Goal: Task Accomplishment & Management: Use online tool/utility

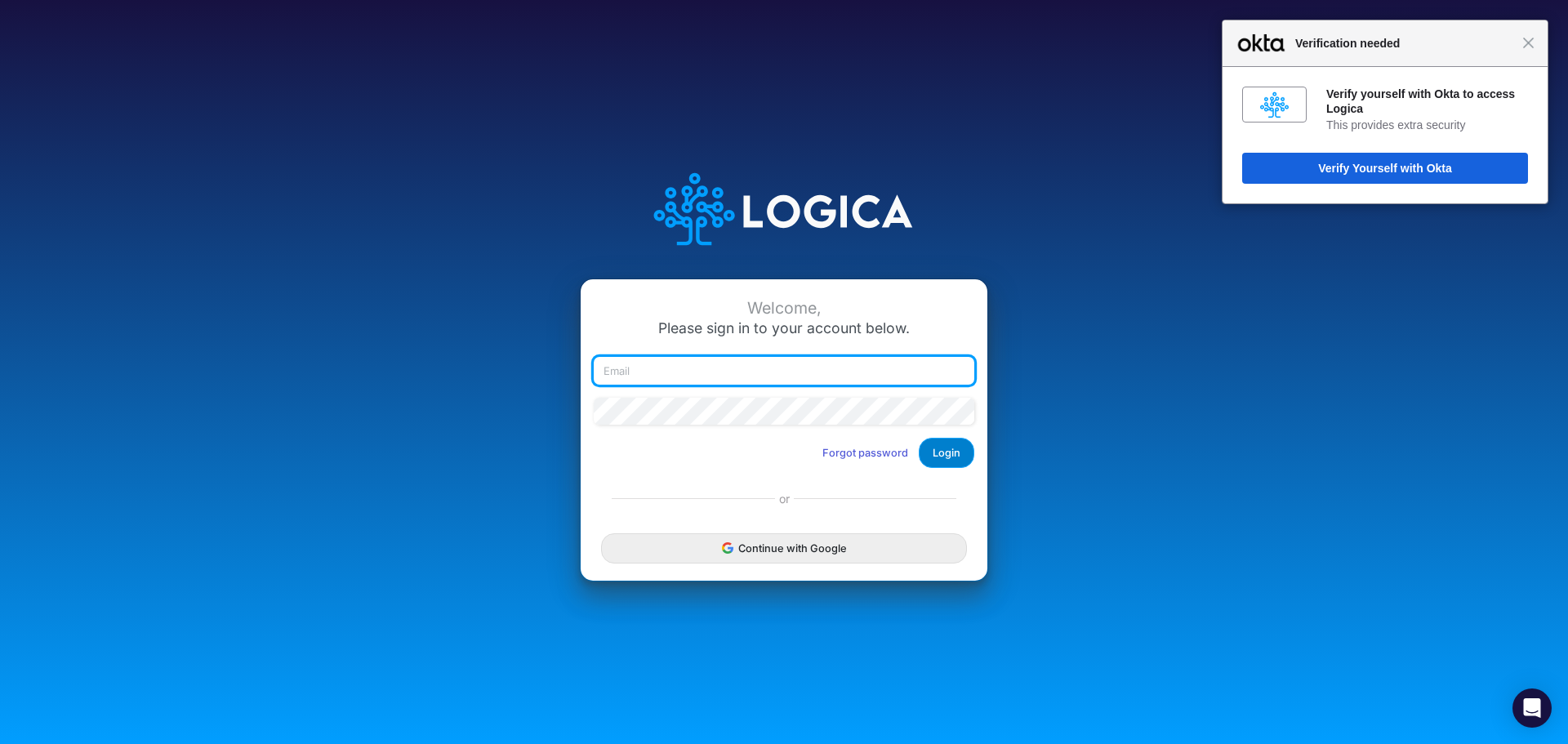
type input "areid@cassling.com"
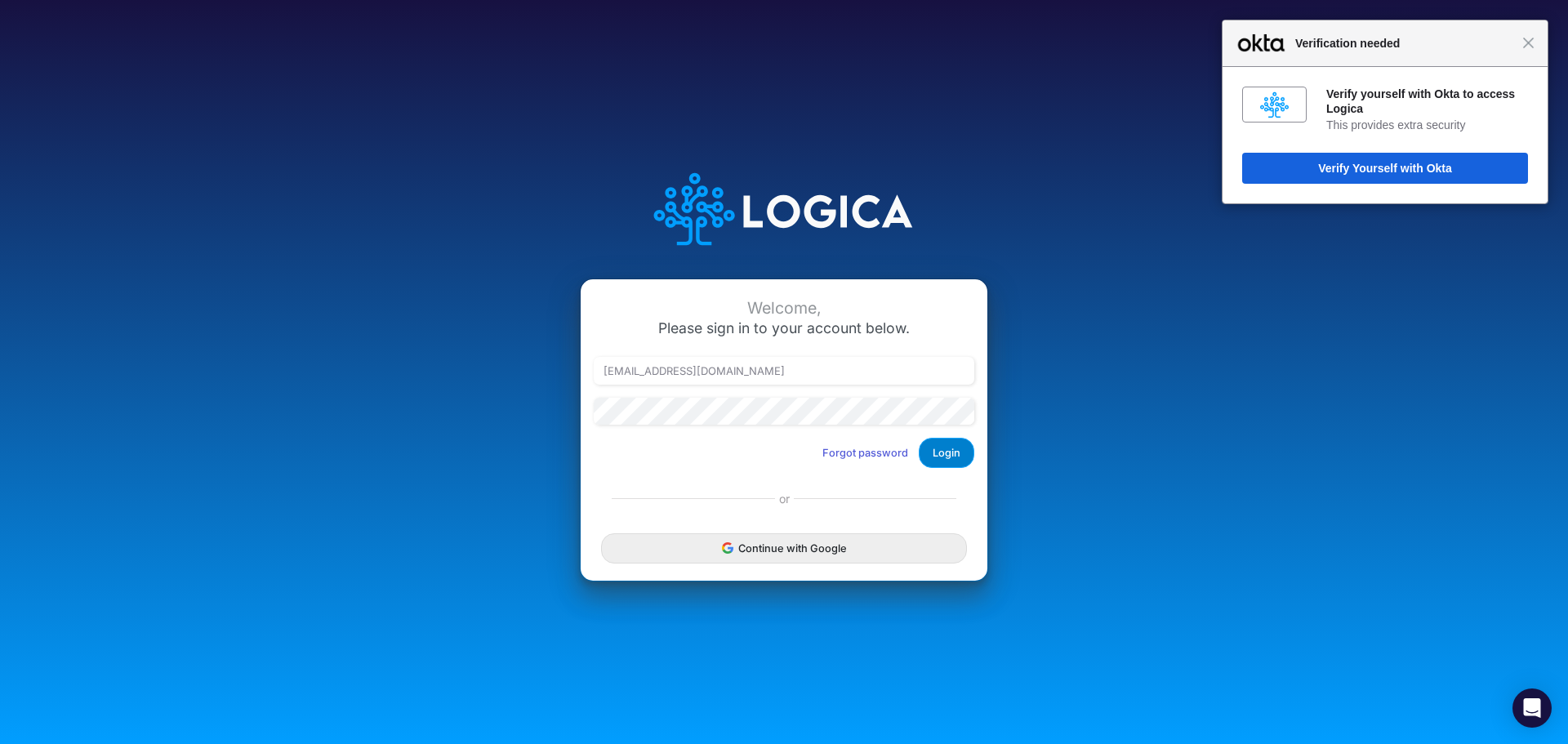
click at [939, 449] on button "Login" at bounding box center [946, 453] width 55 height 30
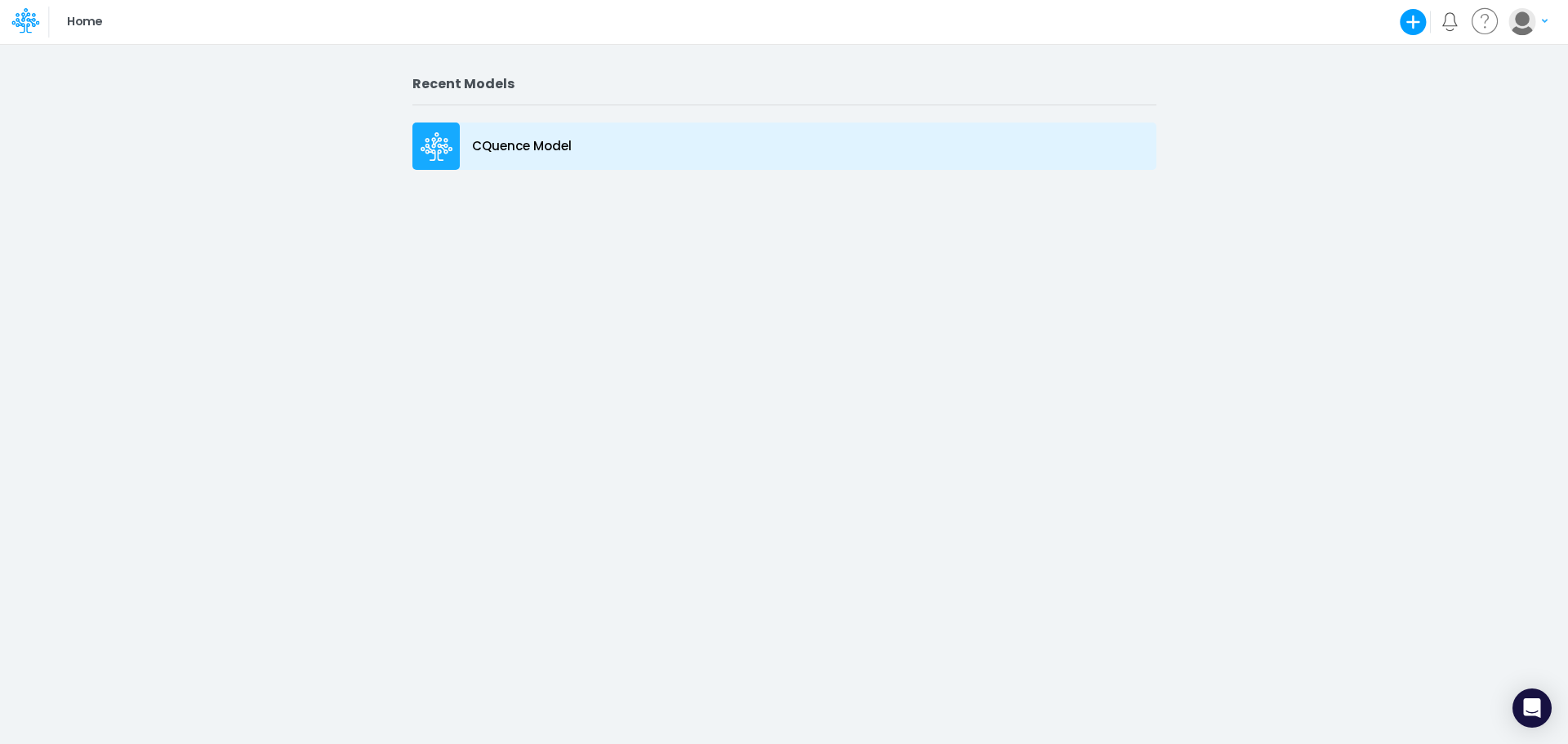
click at [426, 133] on icon at bounding box center [436, 147] width 33 height 29
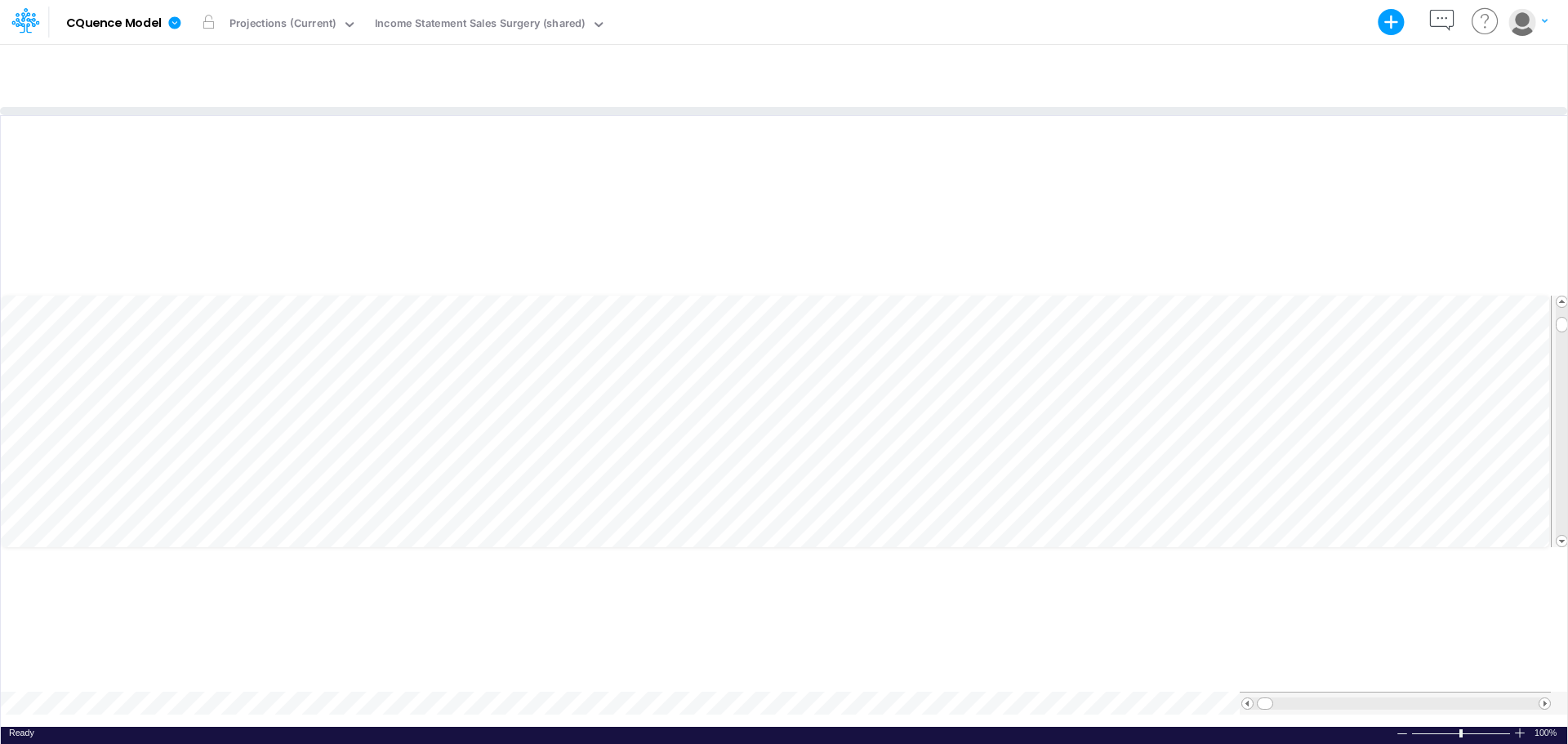
drag, startPoint x: 817, startPoint y: 395, endPoint x: 819, endPoint y: 113, distance: 282.0
click at [819, 113] on div at bounding box center [783, 111] width 1567 height 8
drag, startPoint x: 1270, startPoint y: 708, endPoint x: 1412, endPoint y: 700, distance: 142.2
click at [1412, 704] on div at bounding box center [1395, 716] width 311 height 23
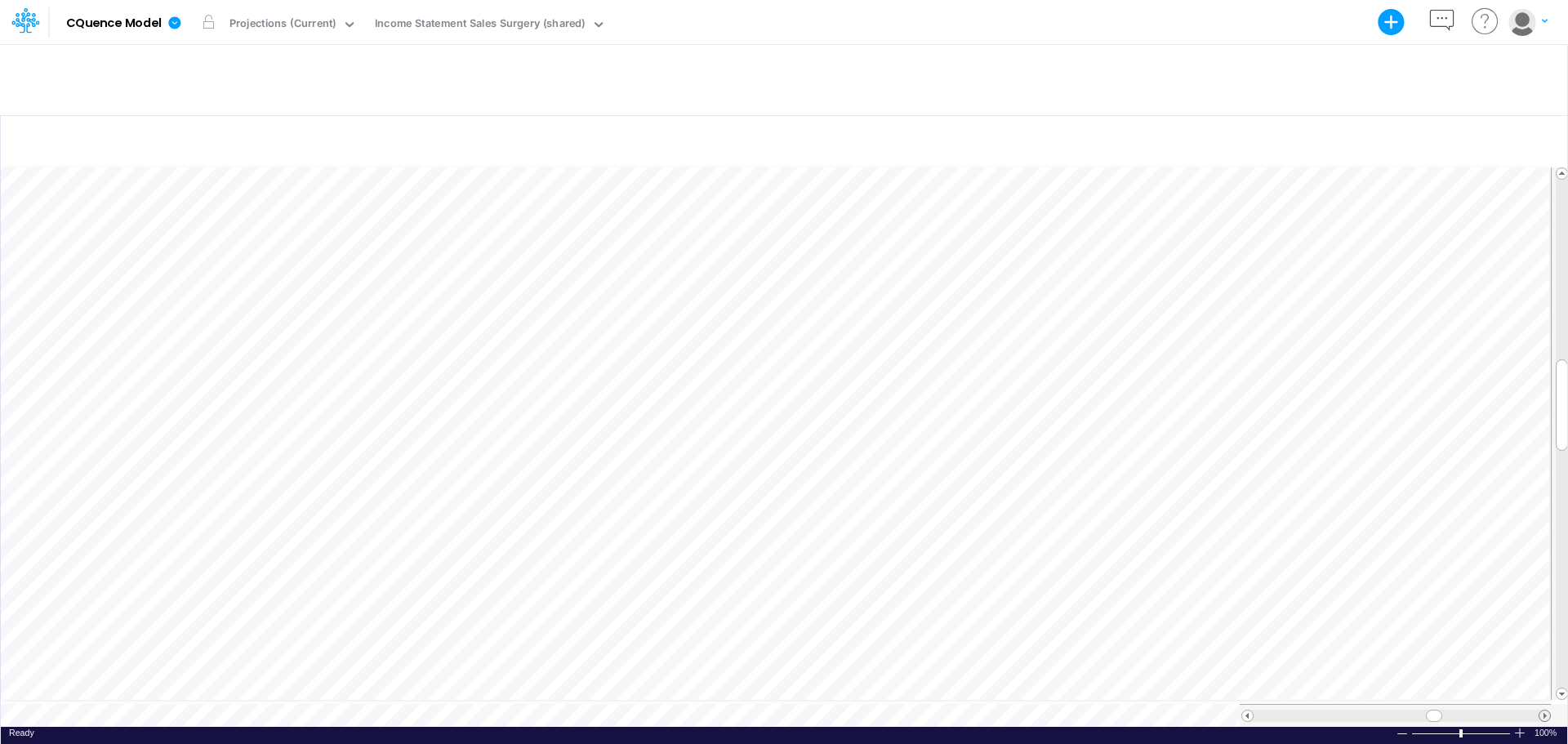
click at [1547, 711] on span at bounding box center [1544, 716] width 11 height 11
click at [1246, 711] on span at bounding box center [1247, 716] width 11 height 11
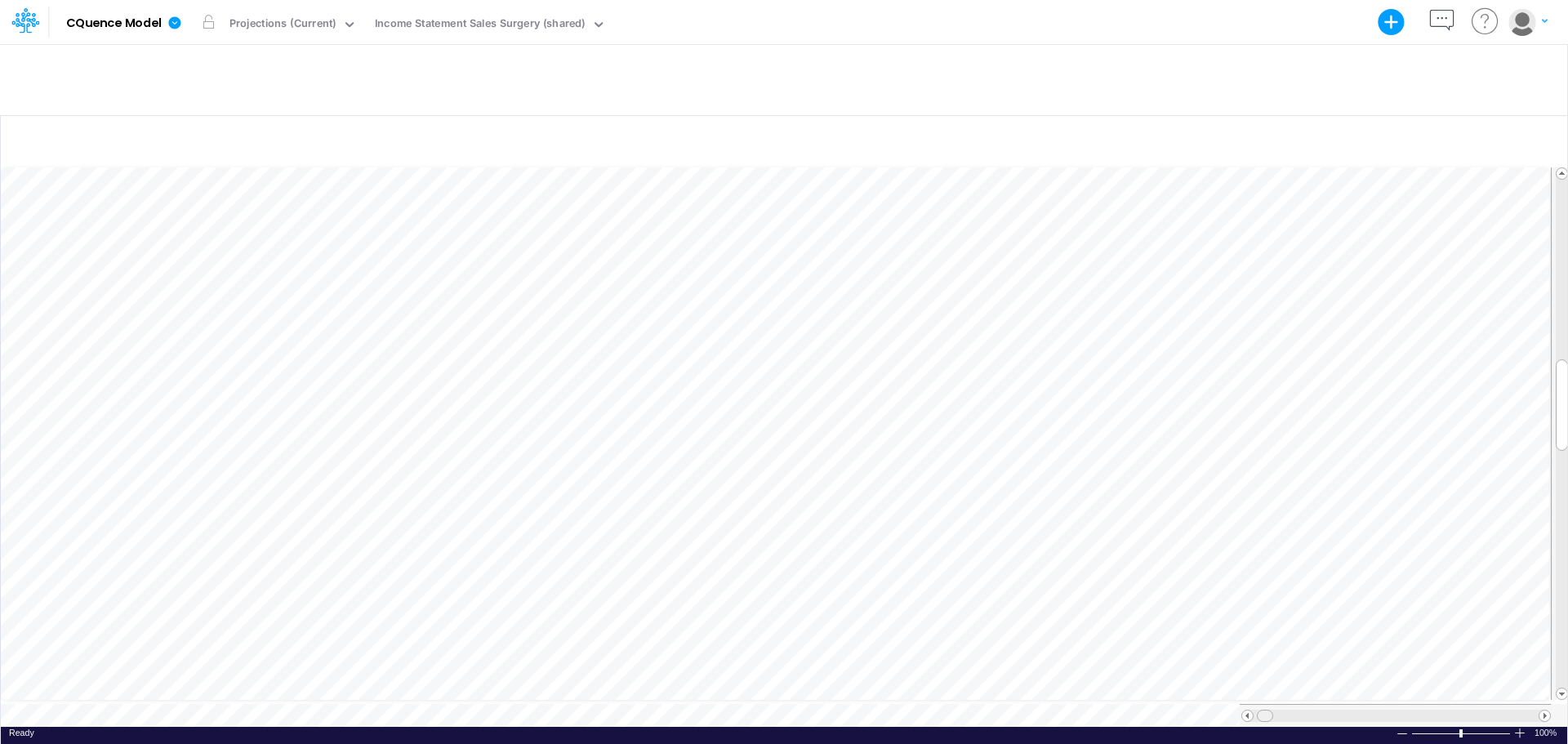
click at [1259, 710] on div at bounding box center [1396, 716] width 285 height 12
click at [1259, 710] on div at bounding box center [1265, 716] width 17 height 12
click at [1249, 711] on span at bounding box center [1247, 716] width 11 height 11
drag, startPoint x: 1267, startPoint y: 707, endPoint x: 1227, endPoint y: 720, distance: 42.1
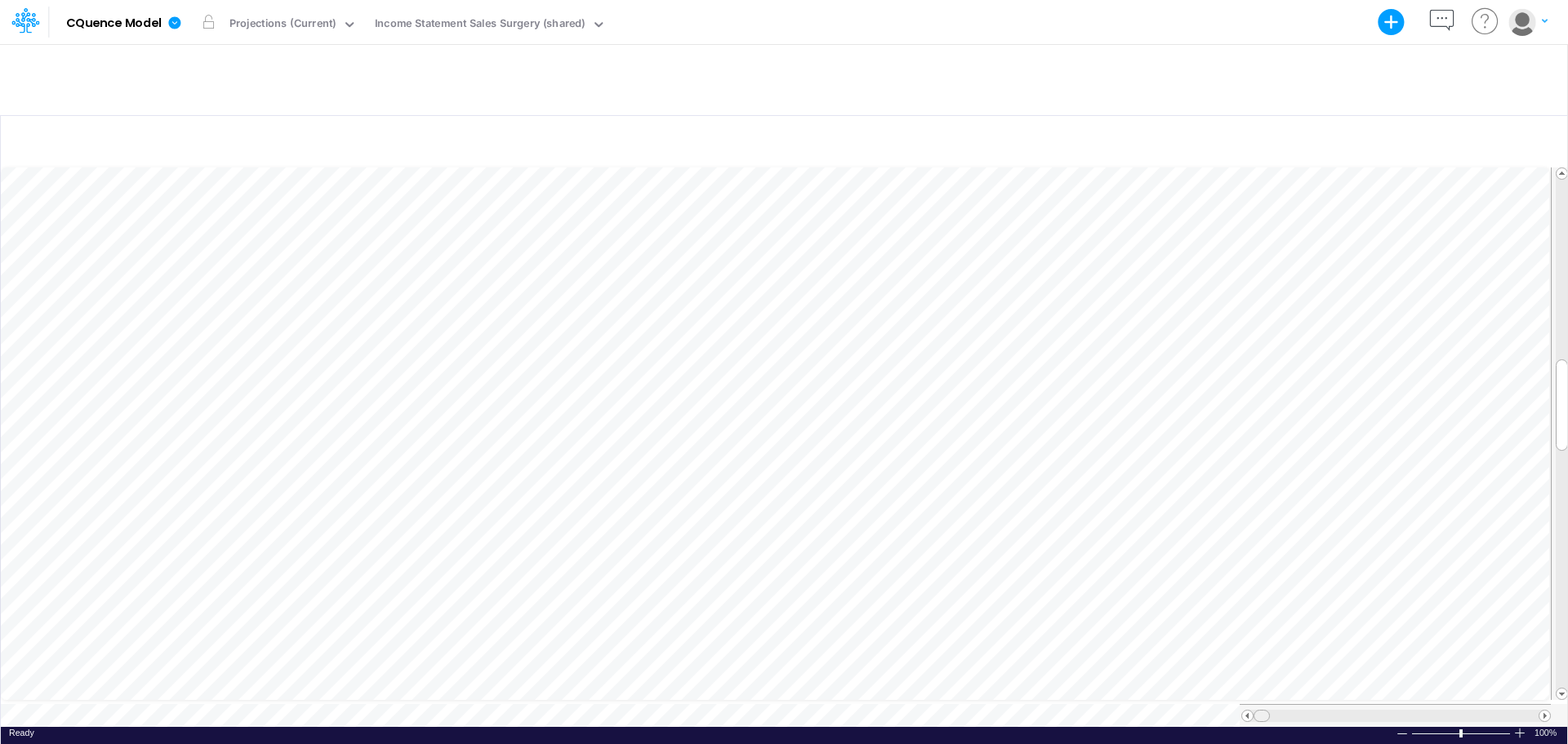
click at [1227, 720] on div "Paste Cut Copy AutoFill Ready 100% Sum: null Max: null Min: null Numerical Coun…" at bounding box center [784, 445] width 1566 height 564
click at [1546, 711] on span at bounding box center [1544, 716] width 11 height 11
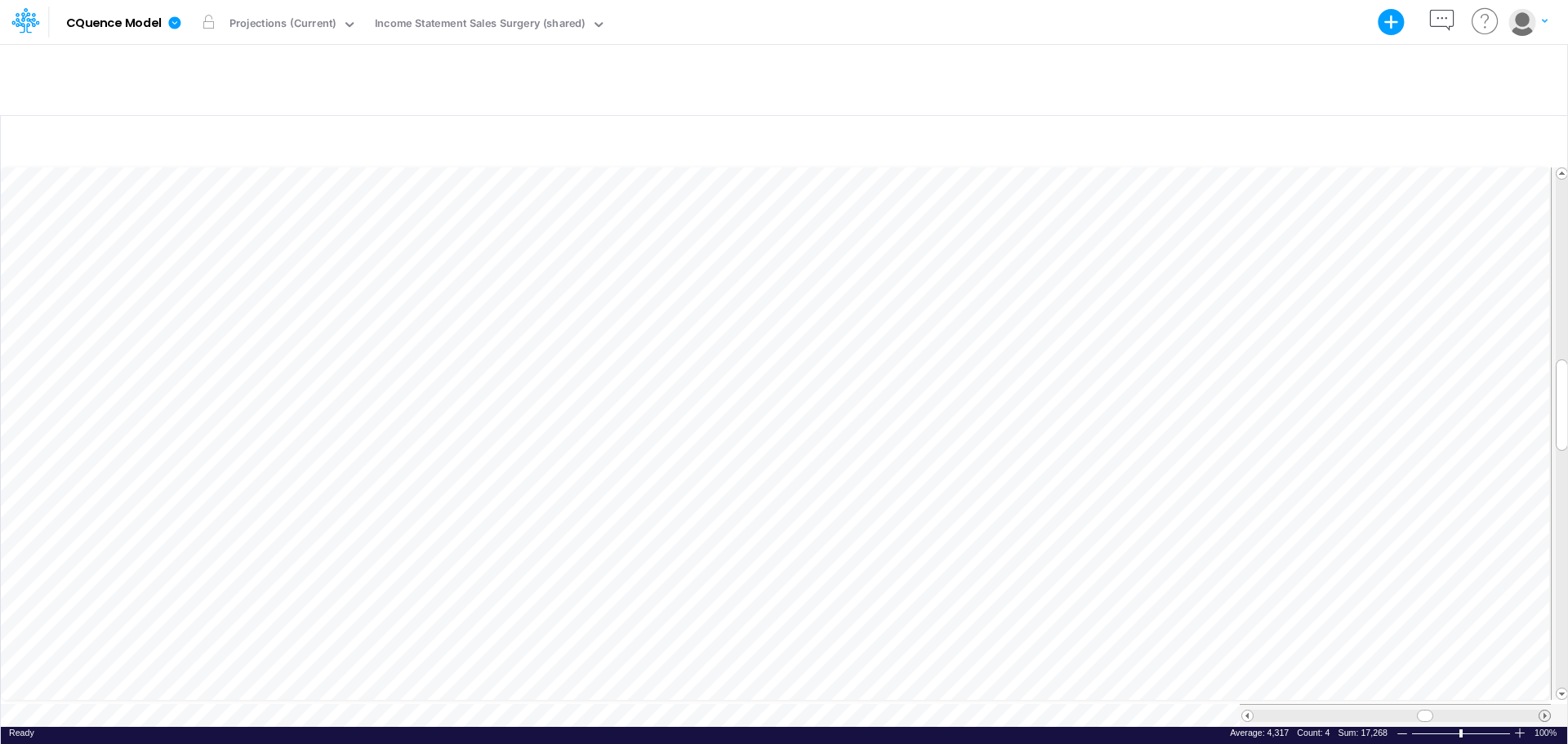
click at [1546, 711] on span at bounding box center [1544, 716] width 11 height 11
click at [343, 18] on icon at bounding box center [349, 25] width 15 height 15
click at [314, 84] on div "2025 Budget Final" at bounding box center [278, 82] width 92 height 16
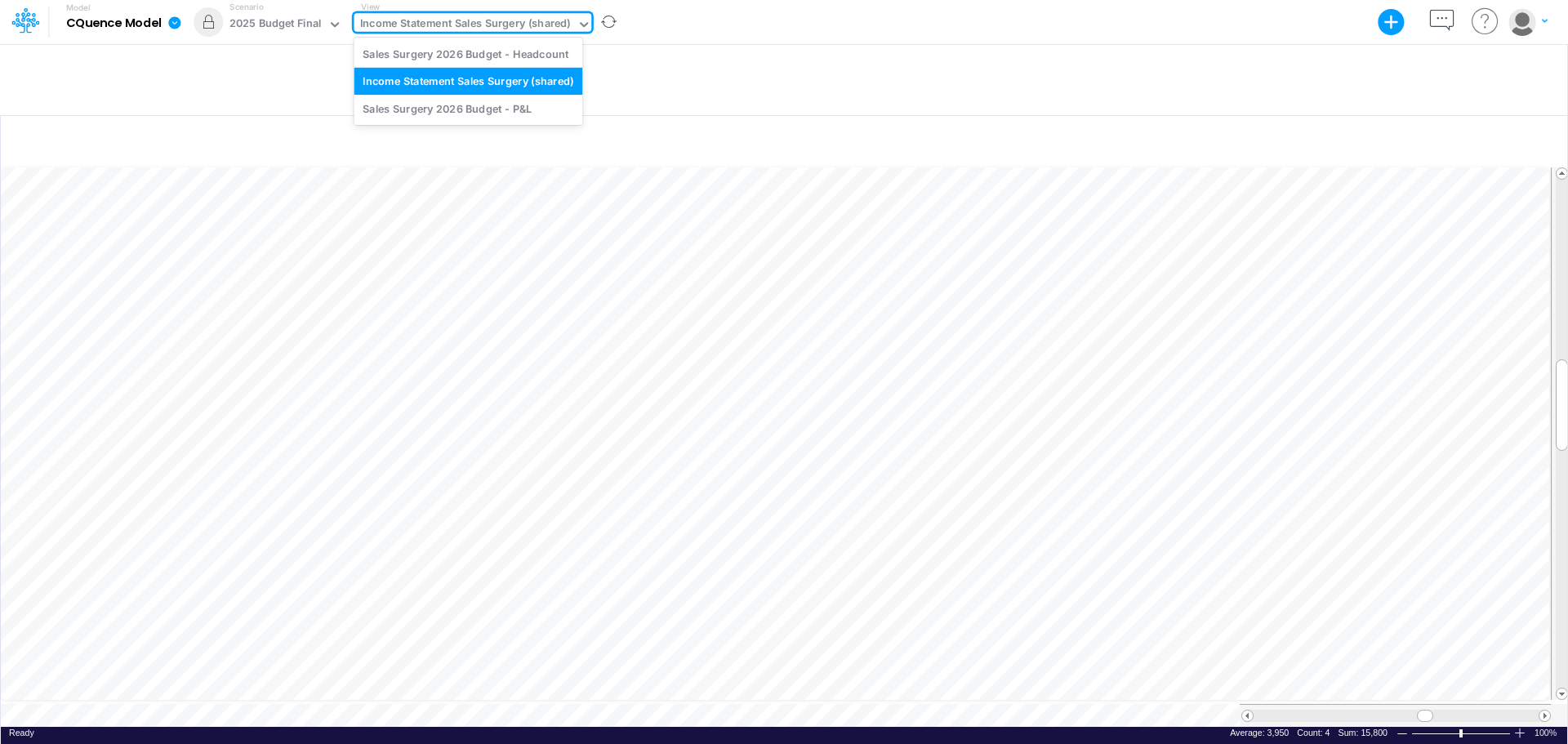
click at [582, 21] on icon at bounding box center [584, 25] width 15 height 15
click at [518, 107] on div "Sales Surgery 2026 Budget - P&L" at bounding box center [468, 108] width 229 height 27
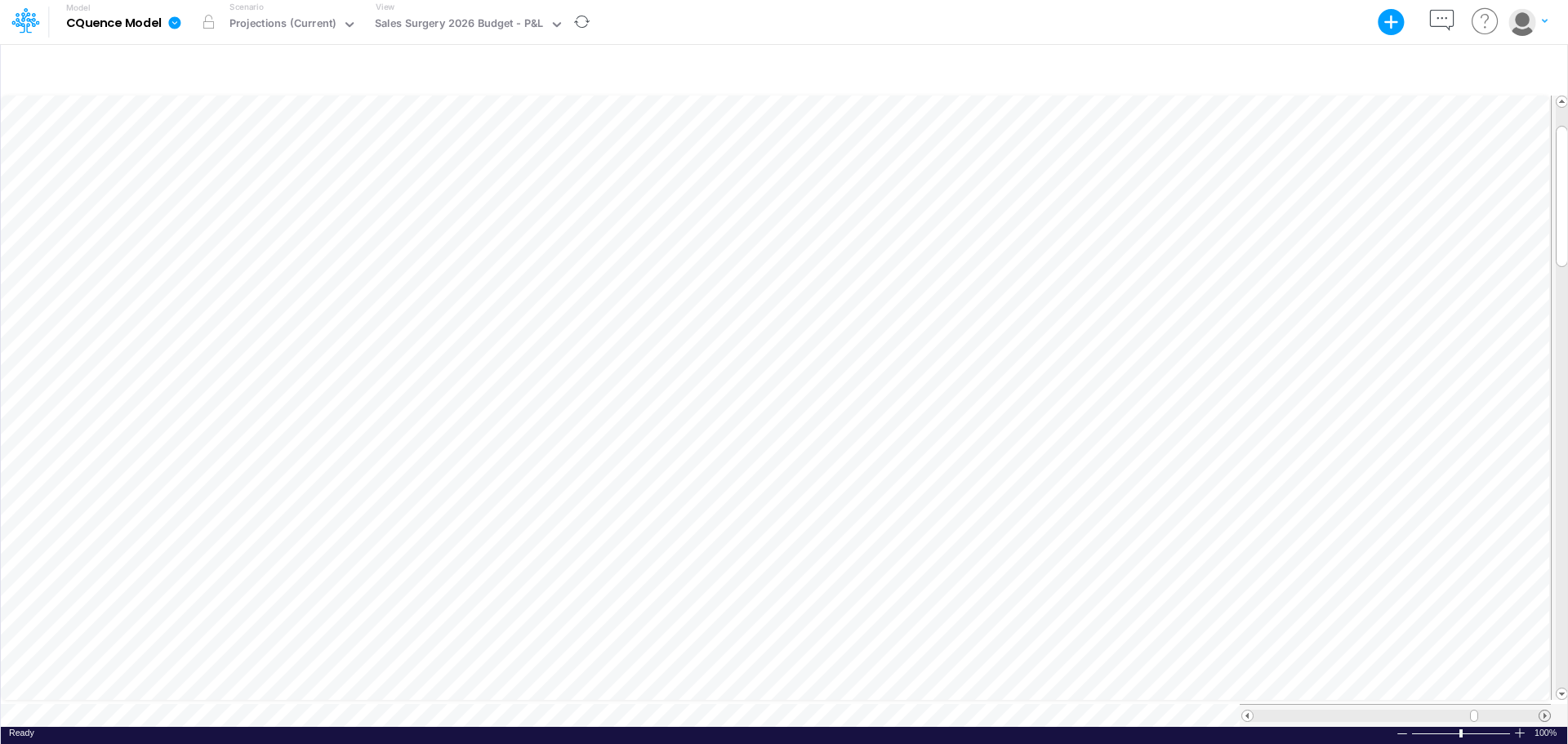
click at [1545, 711] on span at bounding box center [1544, 716] width 11 height 11
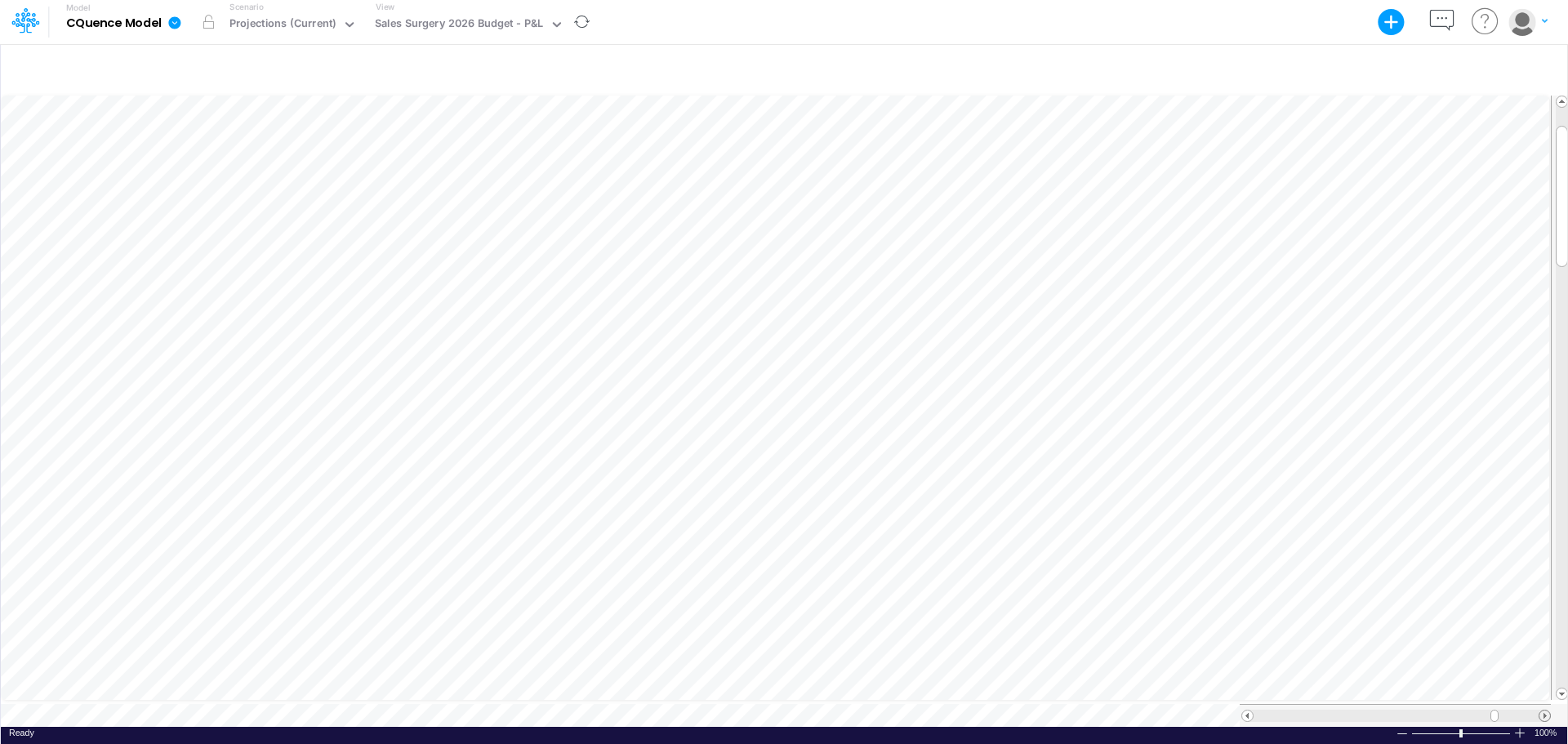
click at [1545, 711] on span at bounding box center [1544, 716] width 11 height 11
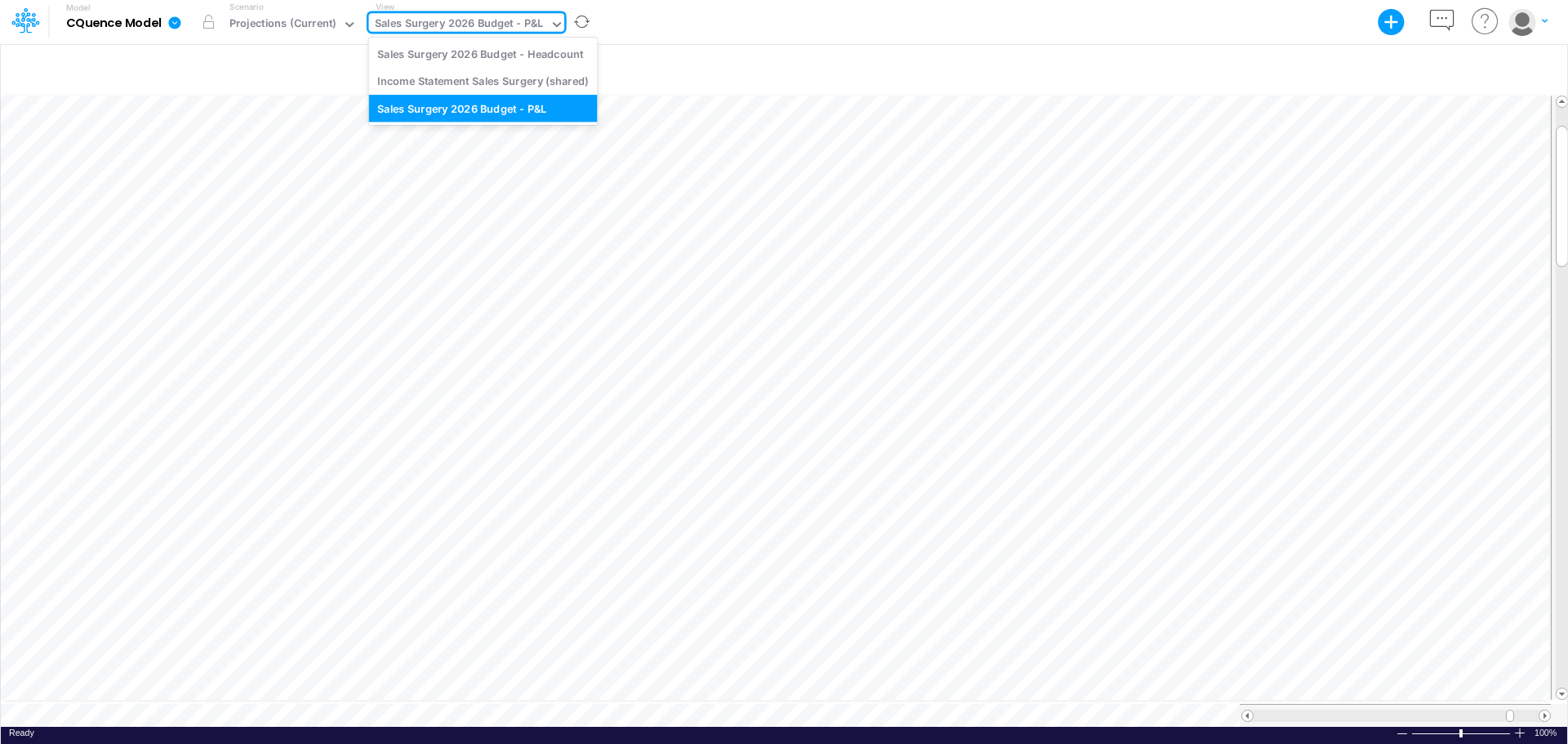
click at [555, 26] on icon at bounding box center [556, 25] width 15 height 15
click at [513, 79] on div "Income Statement Sales Surgery (shared)" at bounding box center [483, 81] width 229 height 27
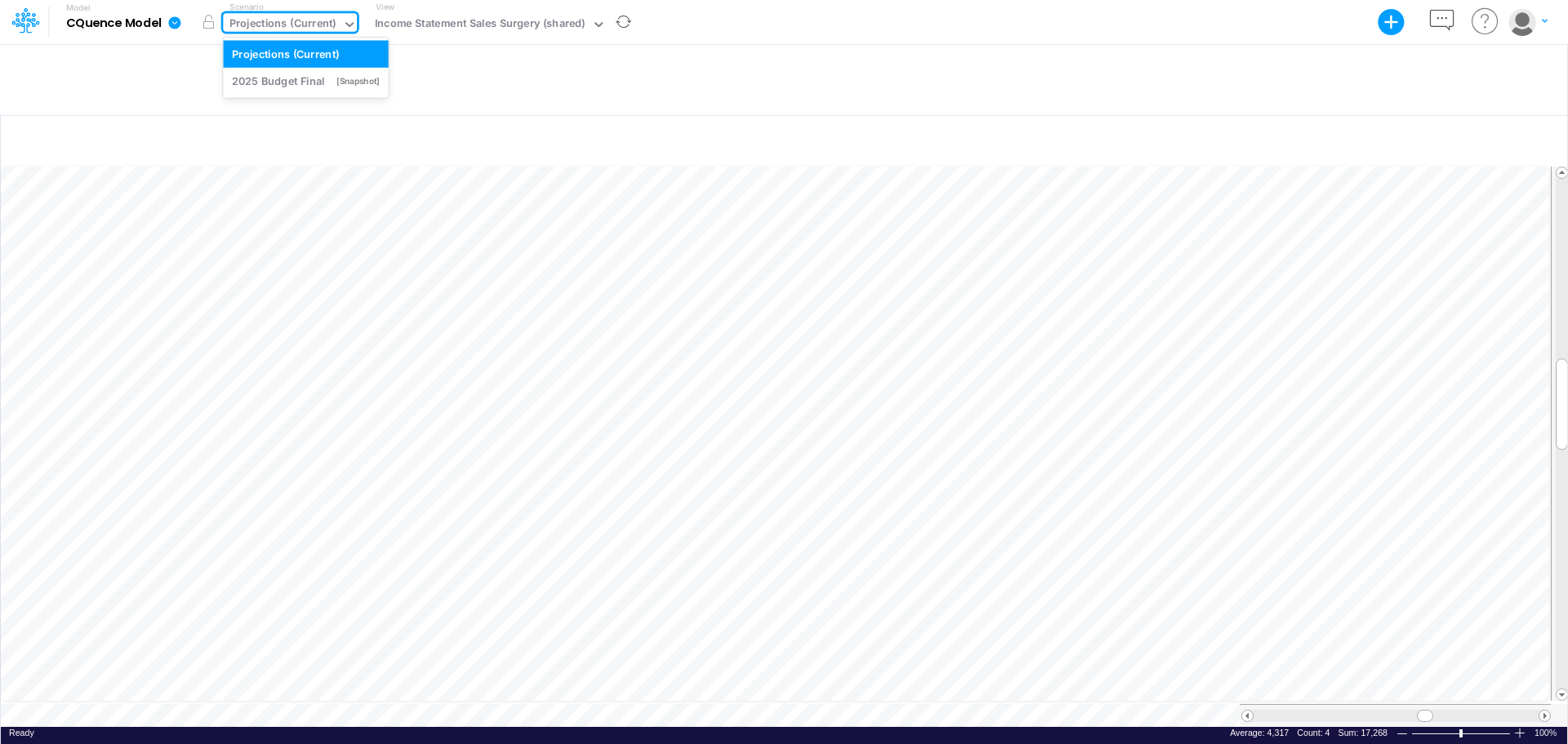
click at [347, 24] on icon at bounding box center [349, 25] width 15 height 15
click at [317, 82] on div "2025 Budget Final" at bounding box center [278, 82] width 92 height 16
click at [1421, 694] on table at bounding box center [785, 445] width 1568 height 564
click at [1424, 711] on span at bounding box center [1421, 716] width 11 height 11
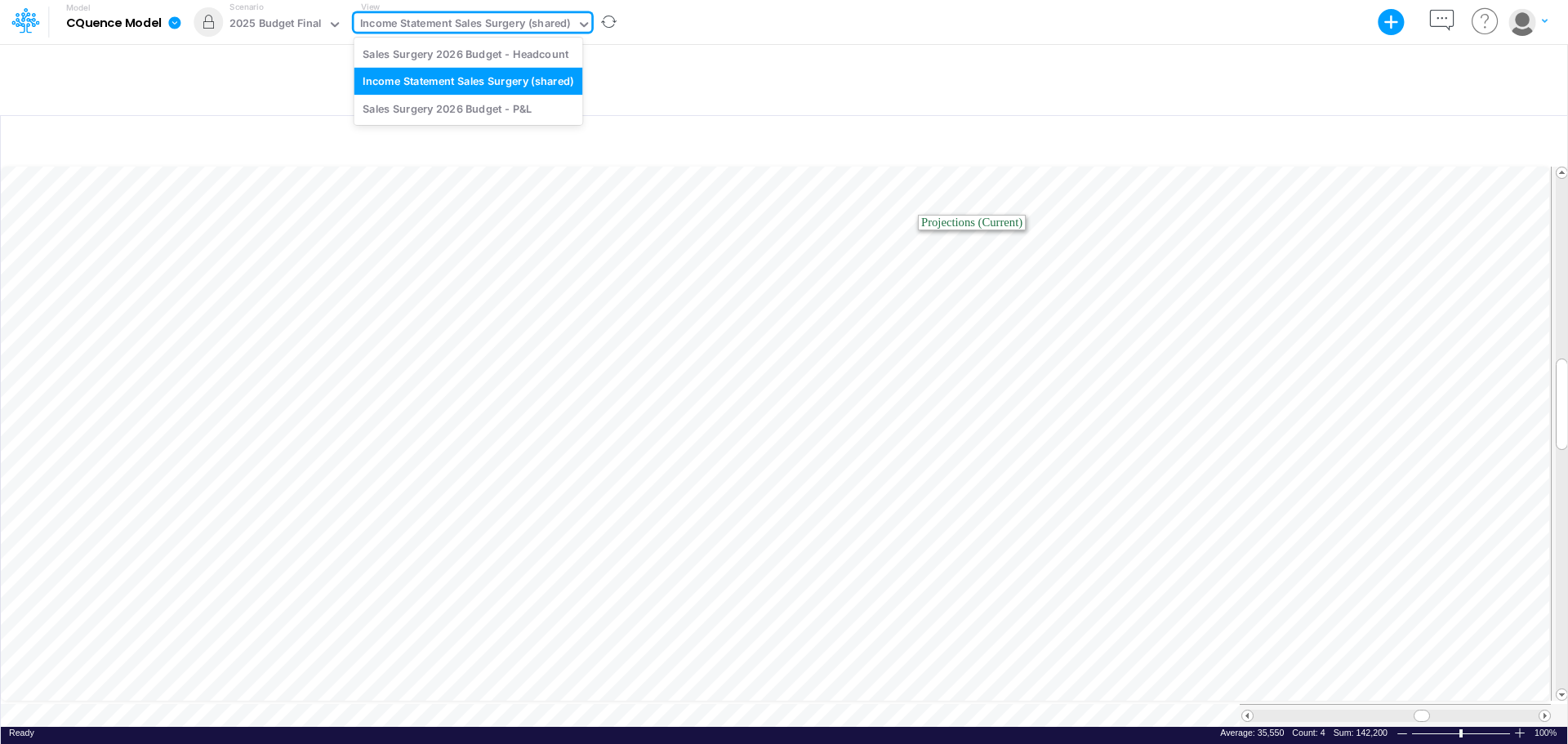
click at [577, 28] on icon at bounding box center [584, 25] width 15 height 15
drag, startPoint x: 902, startPoint y: 88, endPoint x: 909, endPoint y: 81, distance: 9.9
click at [904, 85] on div at bounding box center [783, 67] width 1567 height 44
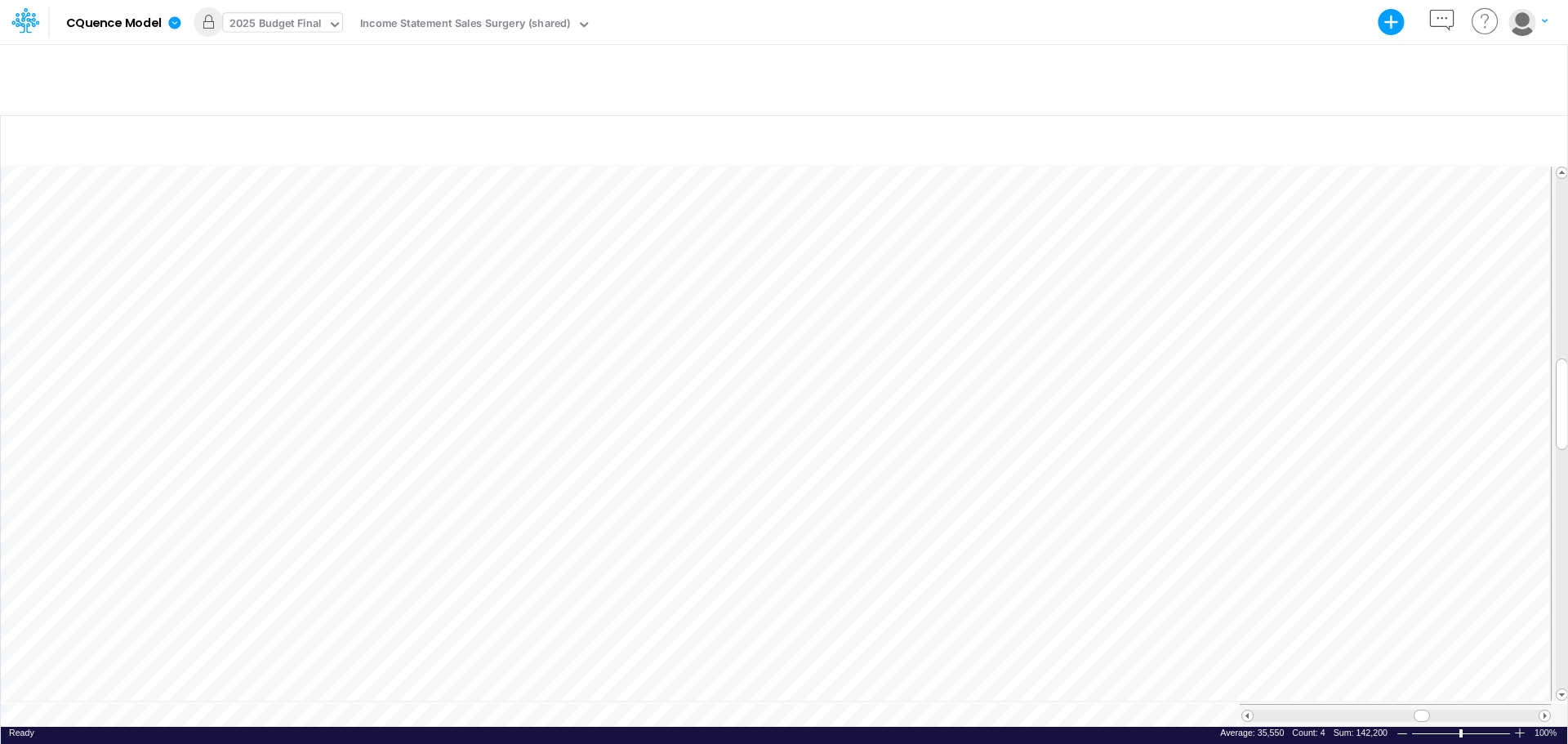
click at [339, 21] on icon at bounding box center [335, 25] width 15 height 15
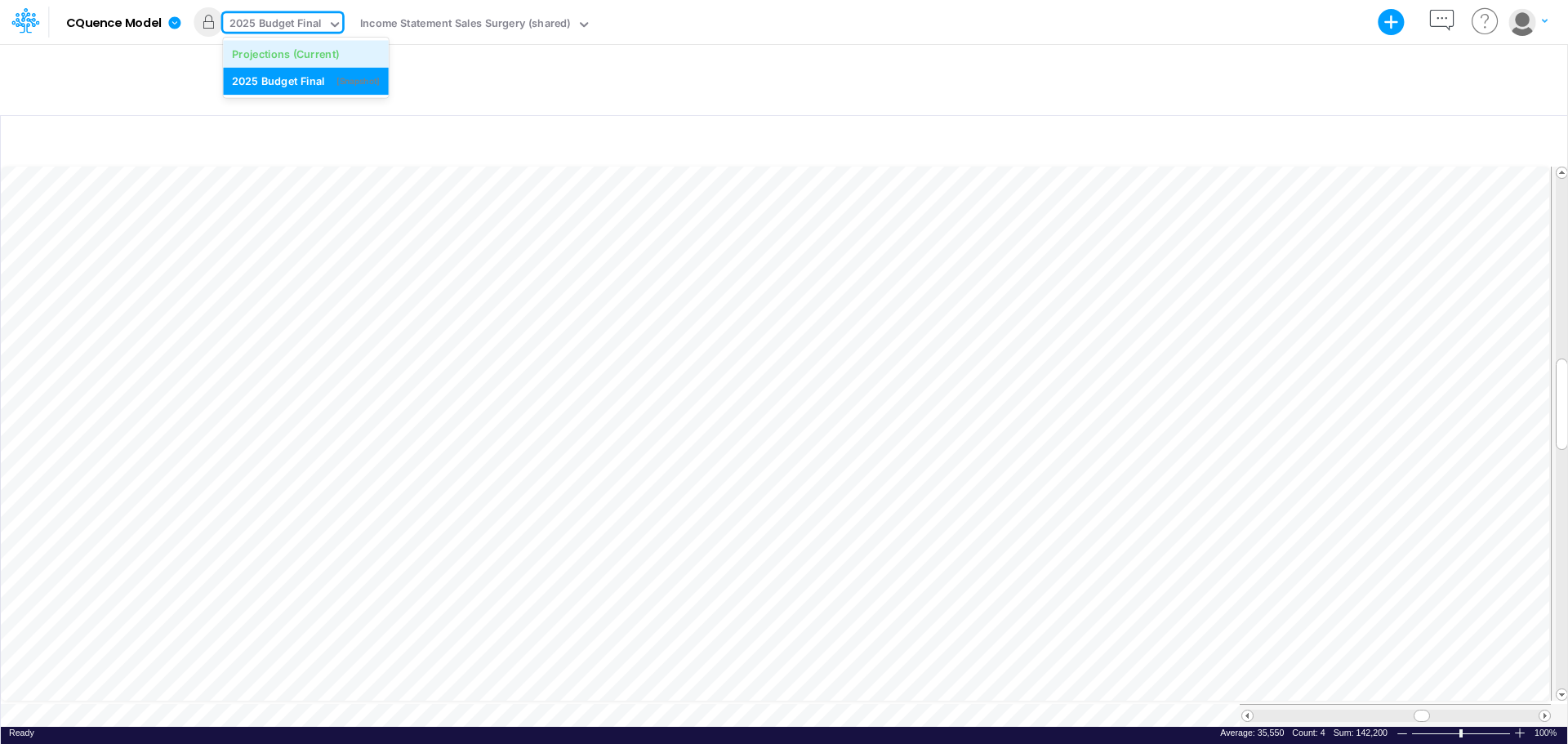
click at [324, 53] on div "Projections (Current)" at bounding box center [286, 54] width 107 height 16
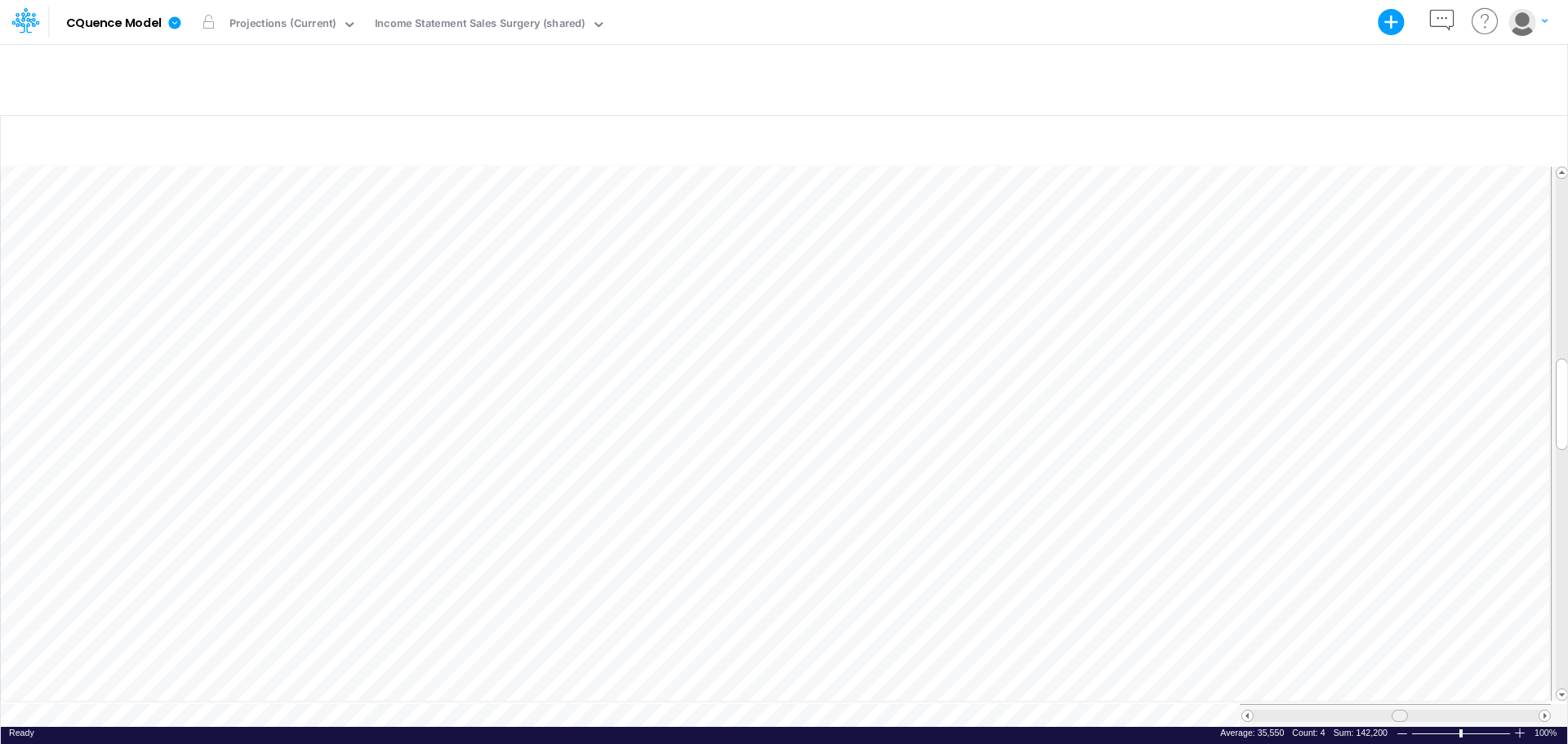
drag, startPoint x: 1426, startPoint y: 707, endPoint x: 1398, endPoint y: 702, distance: 28.4
click at [1398, 710] on div at bounding box center [1399, 716] width 17 height 12
drag, startPoint x: 1403, startPoint y: 709, endPoint x: 1428, endPoint y: 706, distance: 25.2
click at [1428, 711] on span at bounding box center [1426, 716] width 11 height 11
